Goal: Task Accomplishment & Management: Use online tool/utility

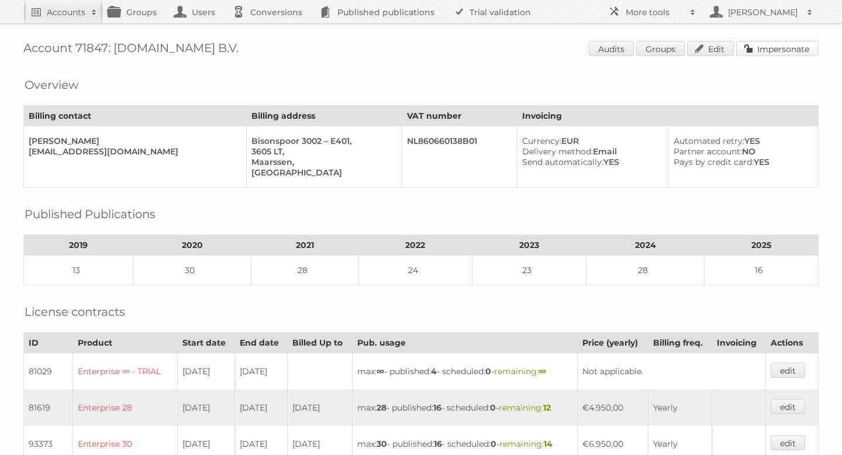
click at [755, 51] on link "Impersonate" at bounding box center [777, 48] width 82 height 15
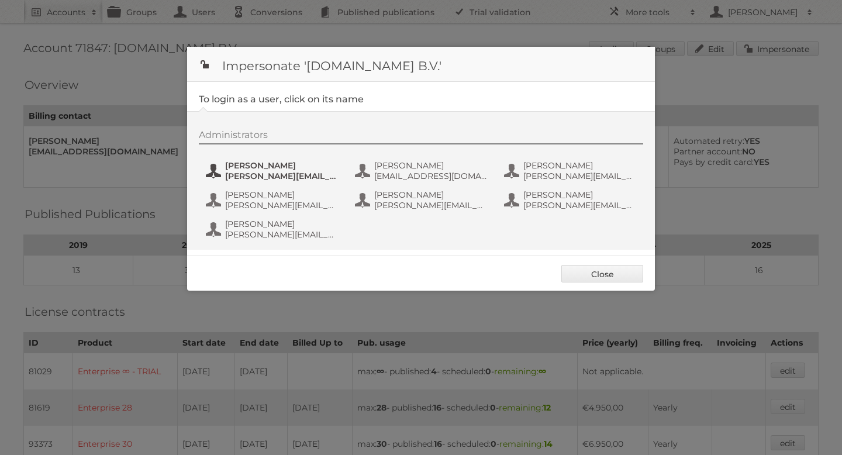
click at [257, 168] on span "Étienne" at bounding box center [281, 165] width 113 height 11
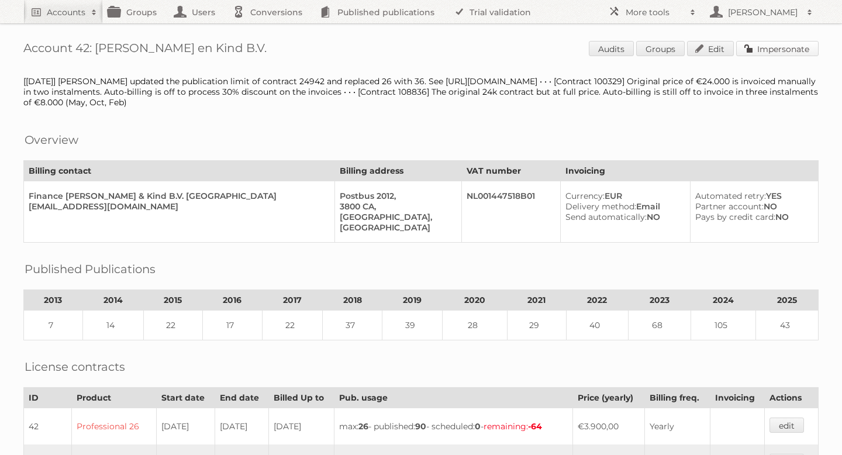
click at [791, 51] on link "Impersonate" at bounding box center [777, 48] width 82 height 15
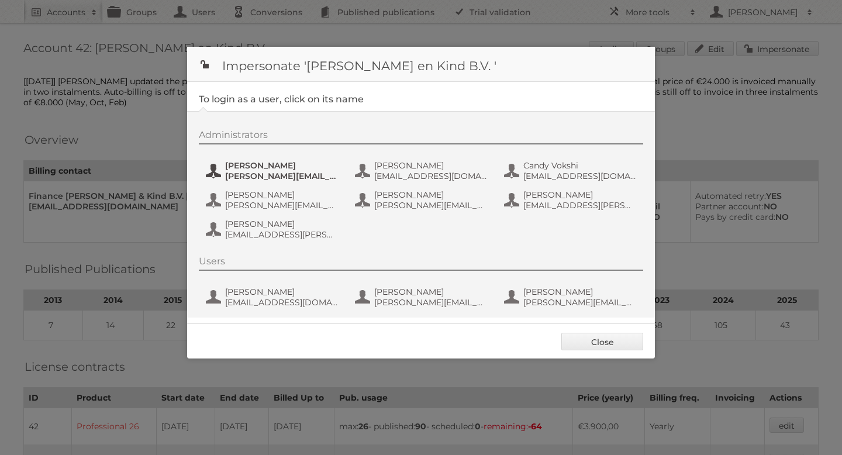
click at [252, 169] on span "[PERSON_NAME]" at bounding box center [281, 165] width 113 height 11
